Goal: Information Seeking & Learning: Learn about a topic

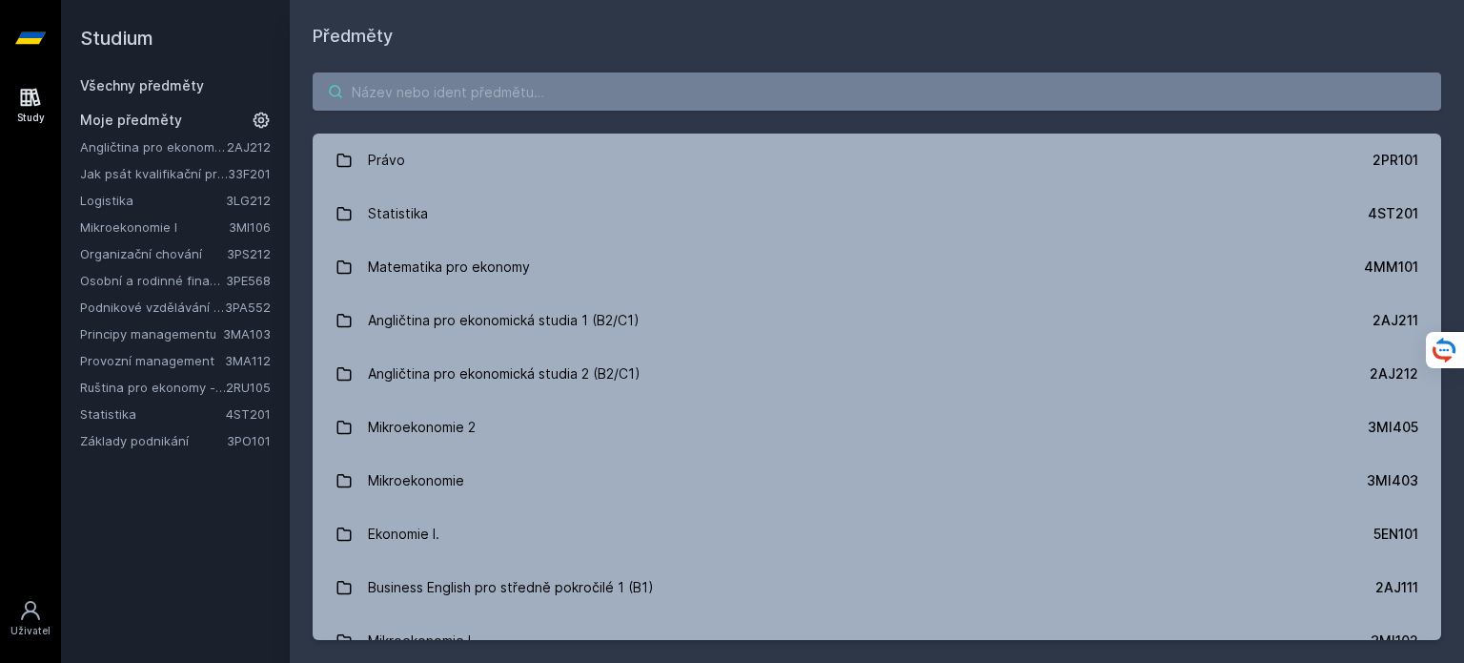
click at [678, 99] on input "search" at bounding box center [877, 91] width 1129 height 38
click at [233, 415] on link "4ST201" at bounding box center [248, 413] width 45 height 15
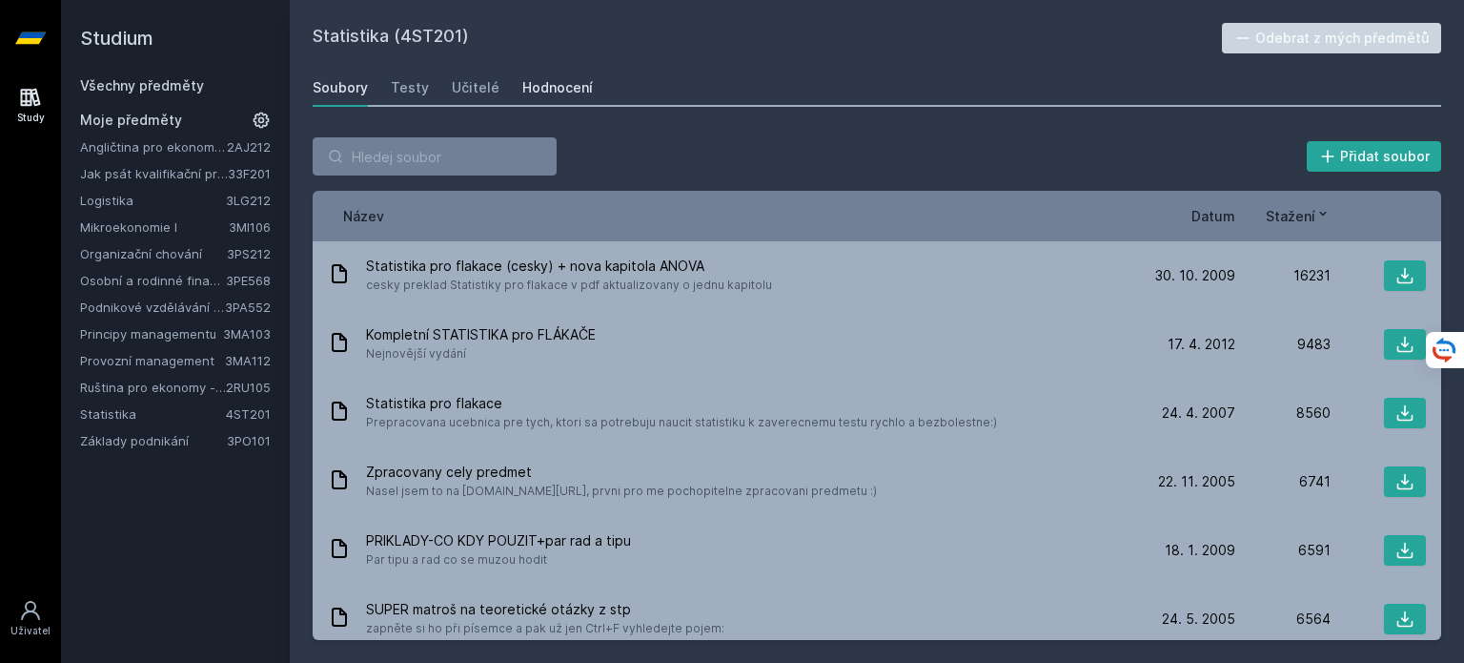
click at [553, 90] on div "Hodnocení" at bounding box center [557, 87] width 71 height 19
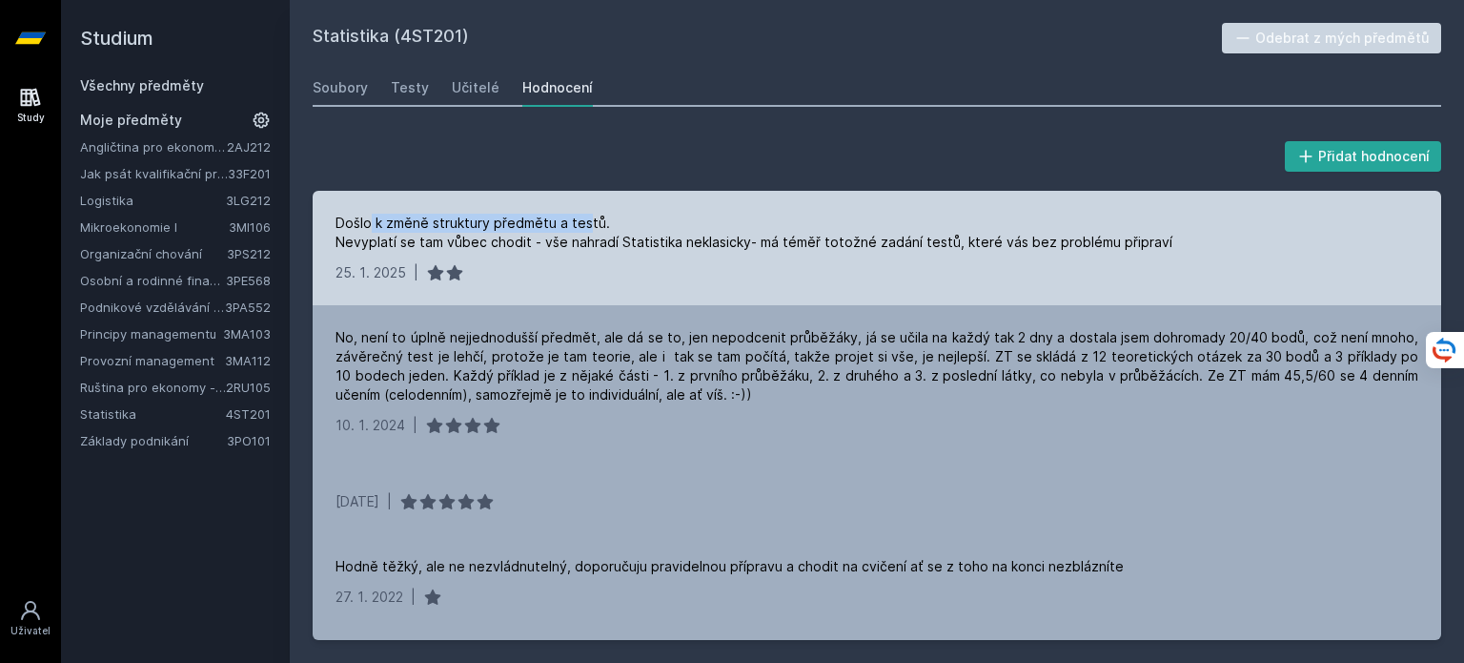
drag, startPoint x: 369, startPoint y: 228, endPoint x: 586, endPoint y: 217, distance: 217.6
click at [586, 217] on div "Došlo k změně struktury předmětu a testů. Nevyplatí se tam vůbec chodit - vše n…" at bounding box center [754, 233] width 837 height 38
drag, startPoint x: 751, startPoint y: 199, endPoint x: 950, endPoint y: 245, distance: 203.5
click at [950, 245] on div "Došlo k změně struktury předmětu a testů. Nevyplatí se tam vůbec chodit - vše n…" at bounding box center [754, 233] width 837 height 38
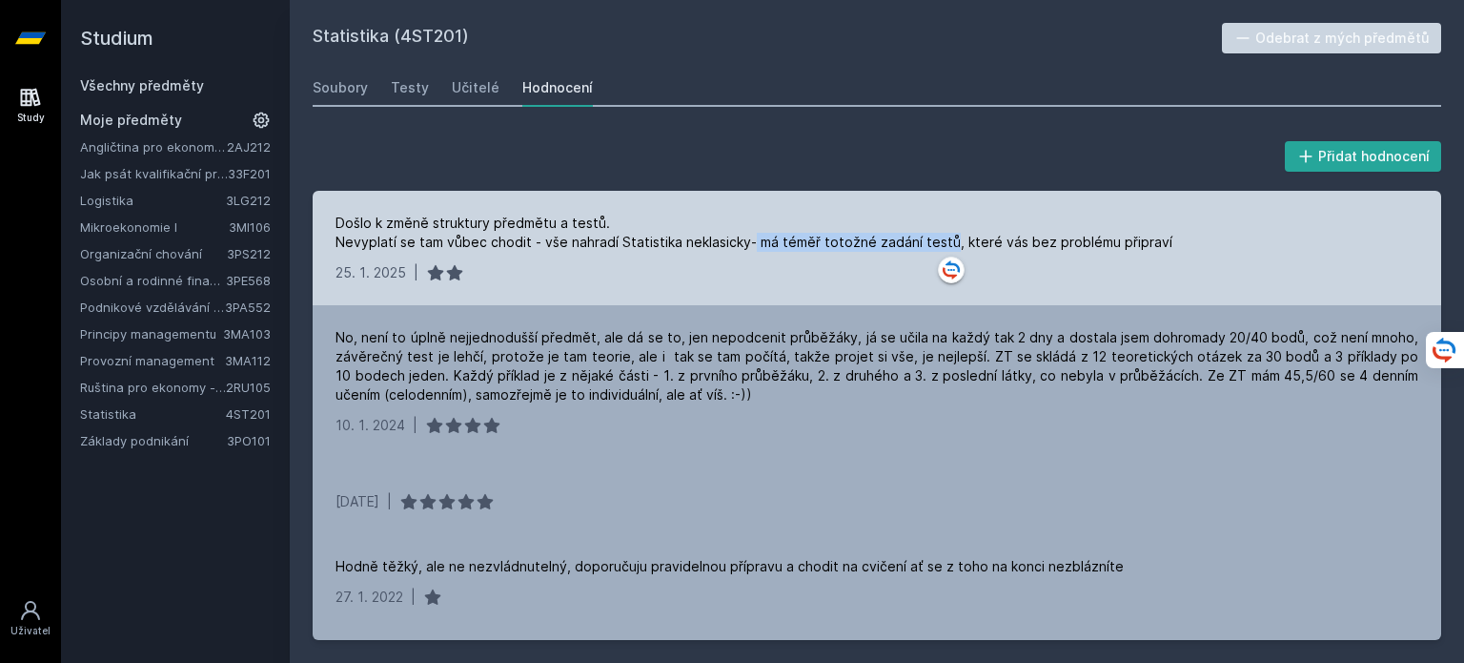
click at [950, 245] on div "Došlo k změně struktury předmětu a testů. Nevyplatí se tam vůbec chodit - vše n…" at bounding box center [754, 233] width 837 height 38
